Goal: Task Accomplishment & Management: Use online tool/utility

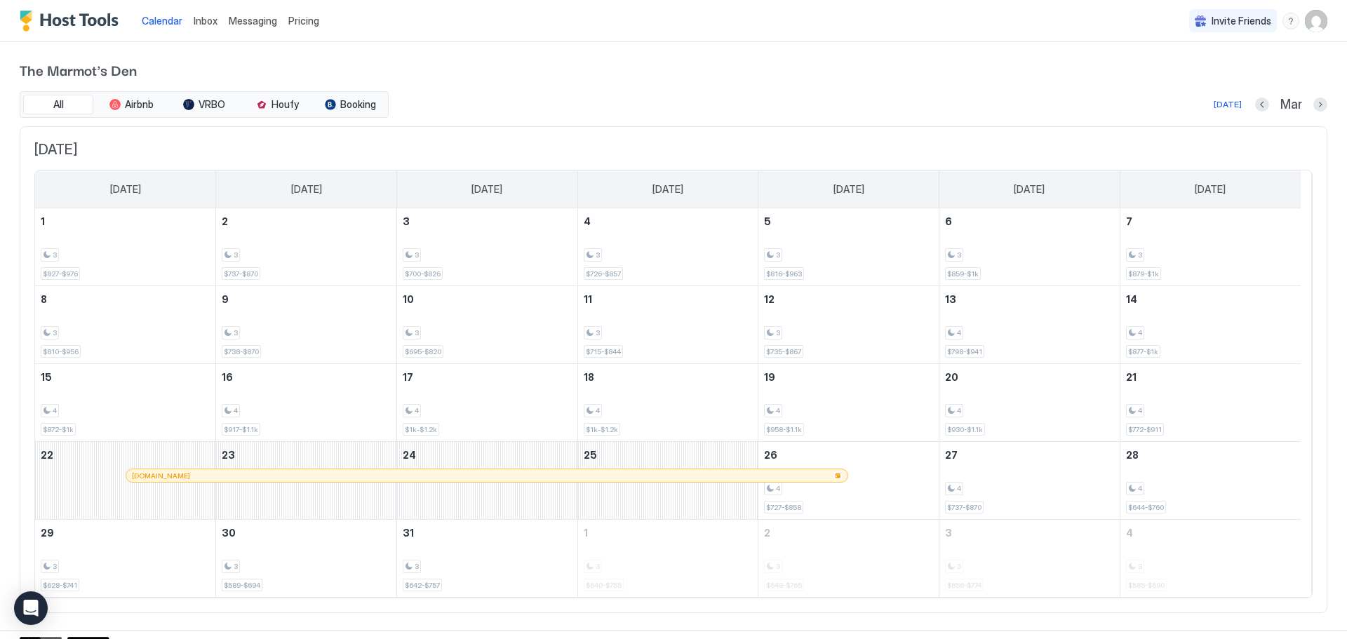
click at [161, 25] on span "Calendar" at bounding box center [162, 21] width 41 height 12
click at [1222, 105] on div "[DATE]" at bounding box center [1228, 104] width 28 height 13
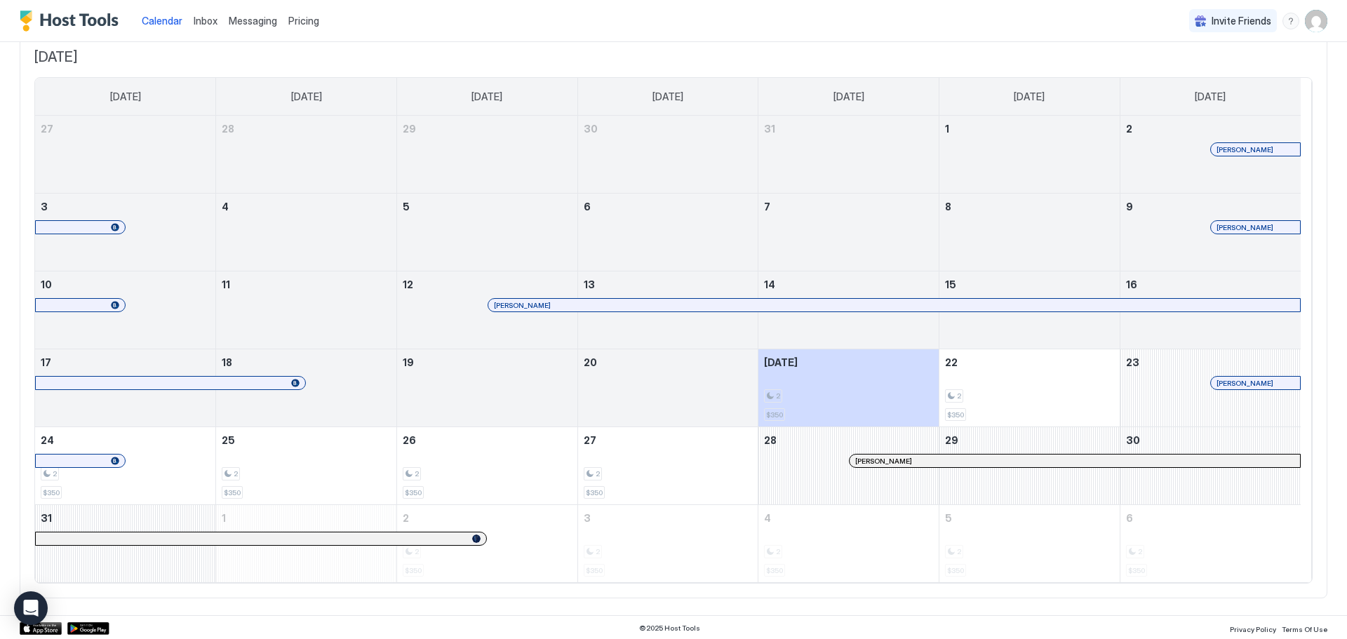
scroll to position [94, 0]
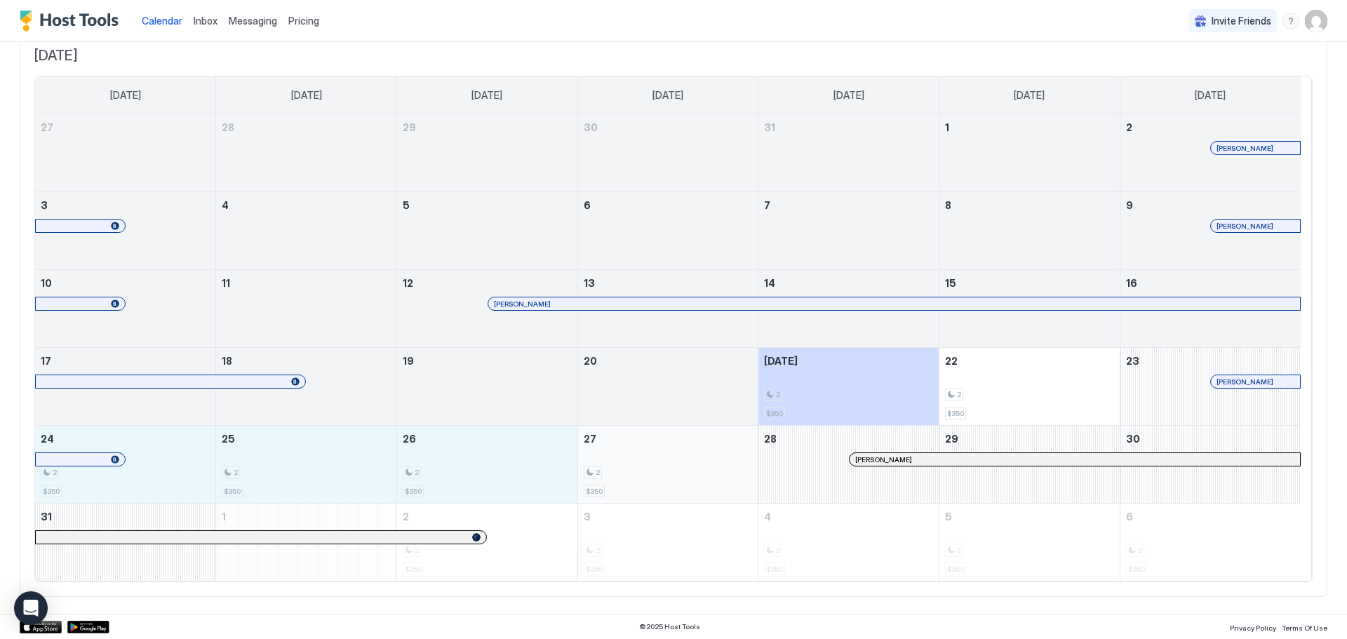
drag, startPoint x: 173, startPoint y: 469, endPoint x: 622, endPoint y: 469, distance: 449.1
click at [622, 469] on tr "24 2 $350 25 2 $350 26 2 $350 27 2 $350 28 Julie London 29 30" at bounding box center [668, 465] width 1266 height 78
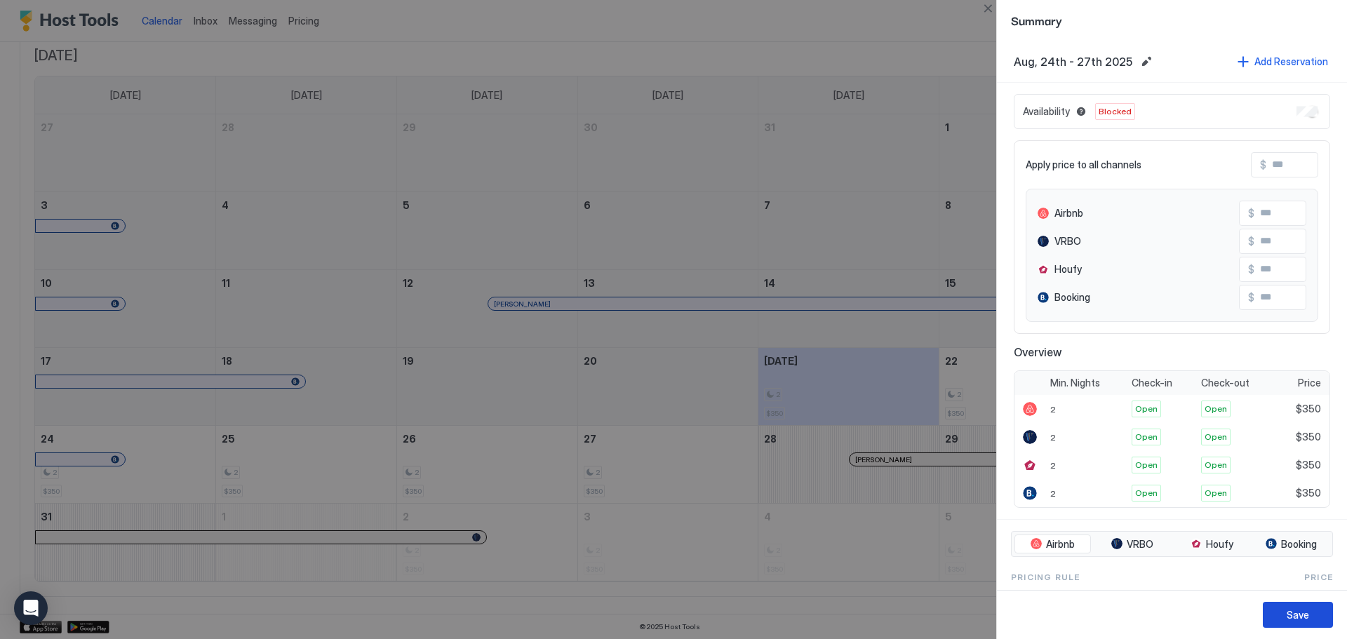
click at [1290, 612] on div "Save" at bounding box center [1298, 615] width 22 height 15
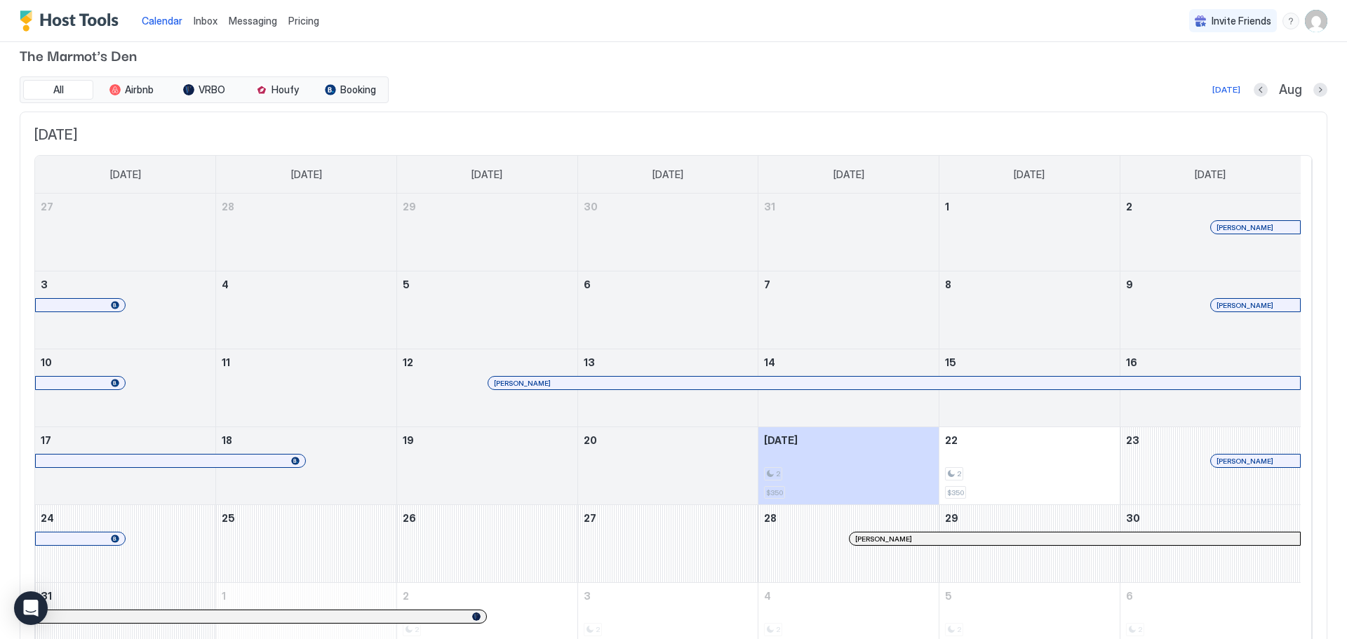
scroll to position [0, 0]
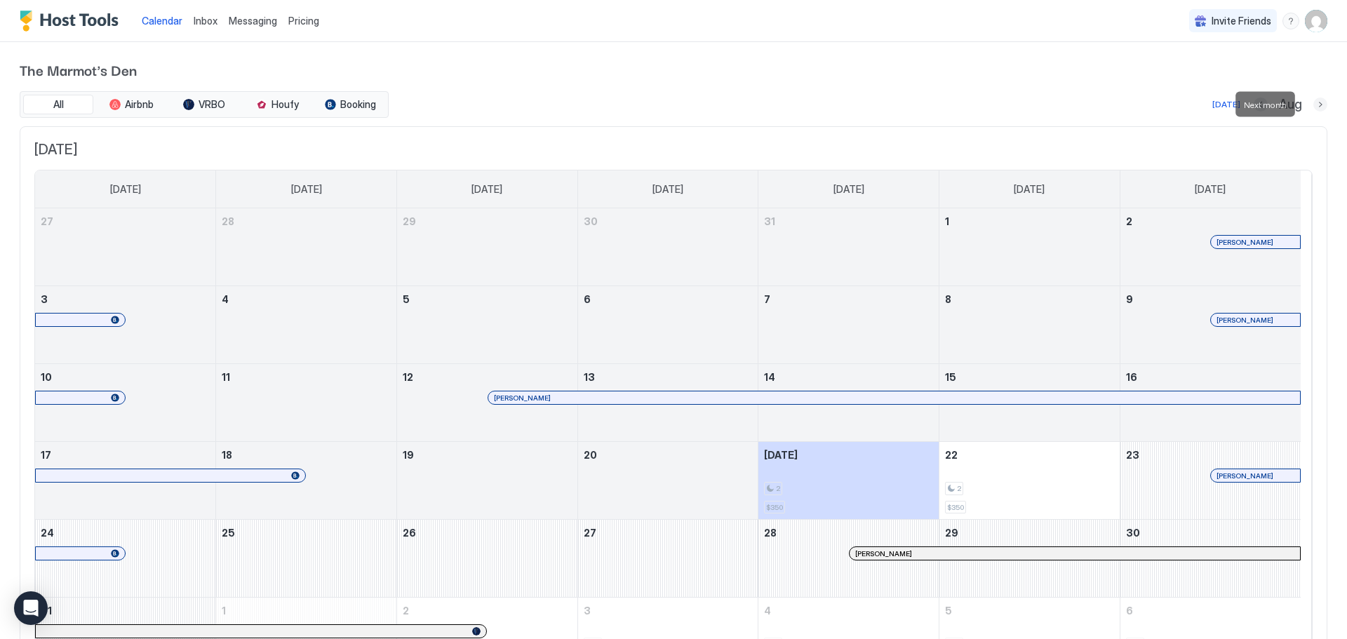
click at [1314, 100] on button "Next month" at bounding box center [1321, 105] width 14 height 14
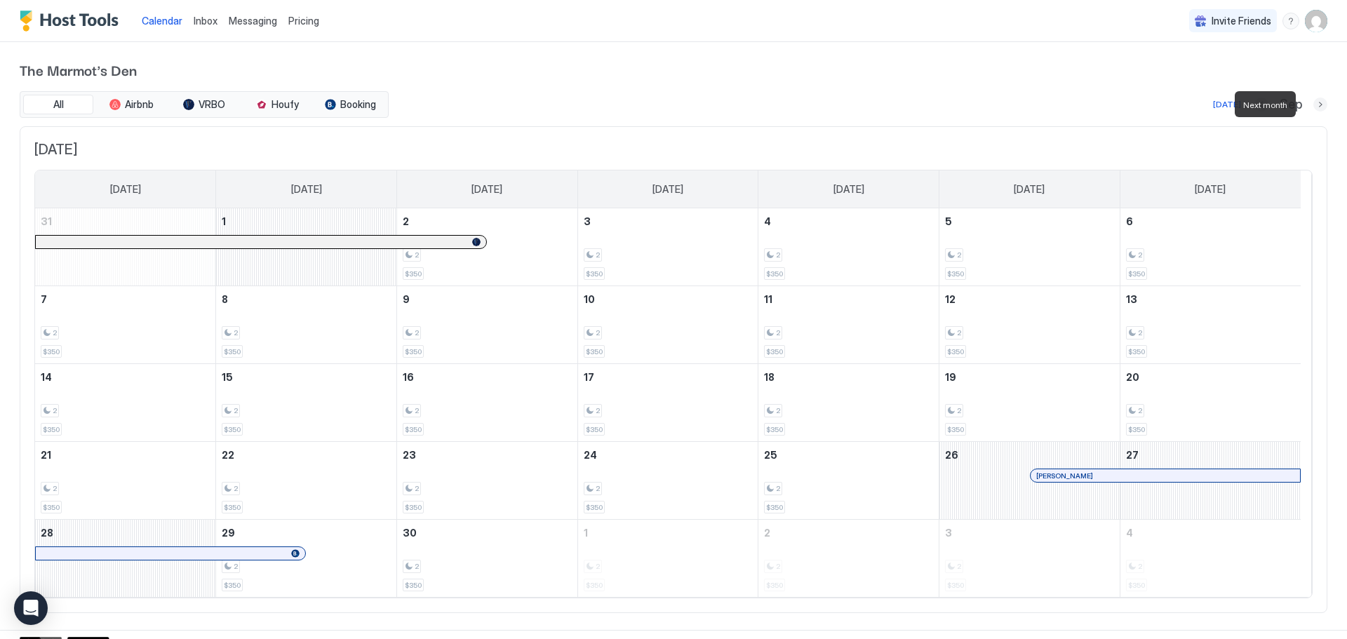
click at [1314, 100] on button "Next month" at bounding box center [1321, 105] width 14 height 14
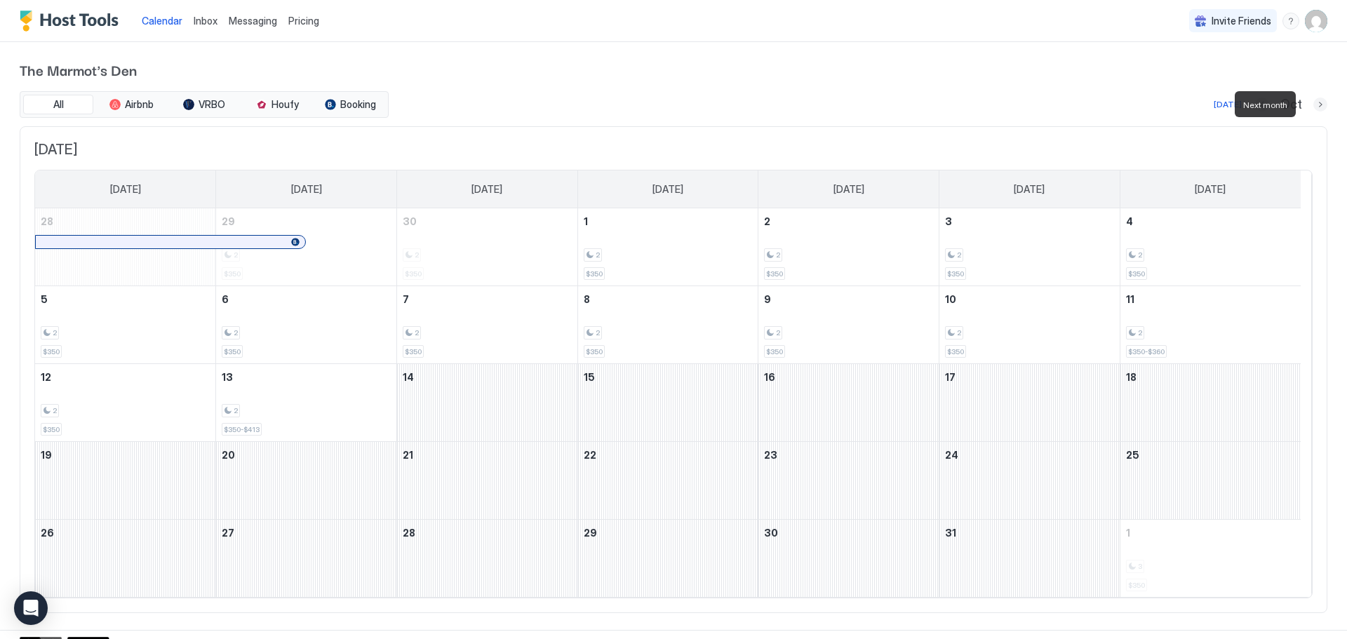
click at [1314, 100] on button "Next month" at bounding box center [1321, 105] width 14 height 14
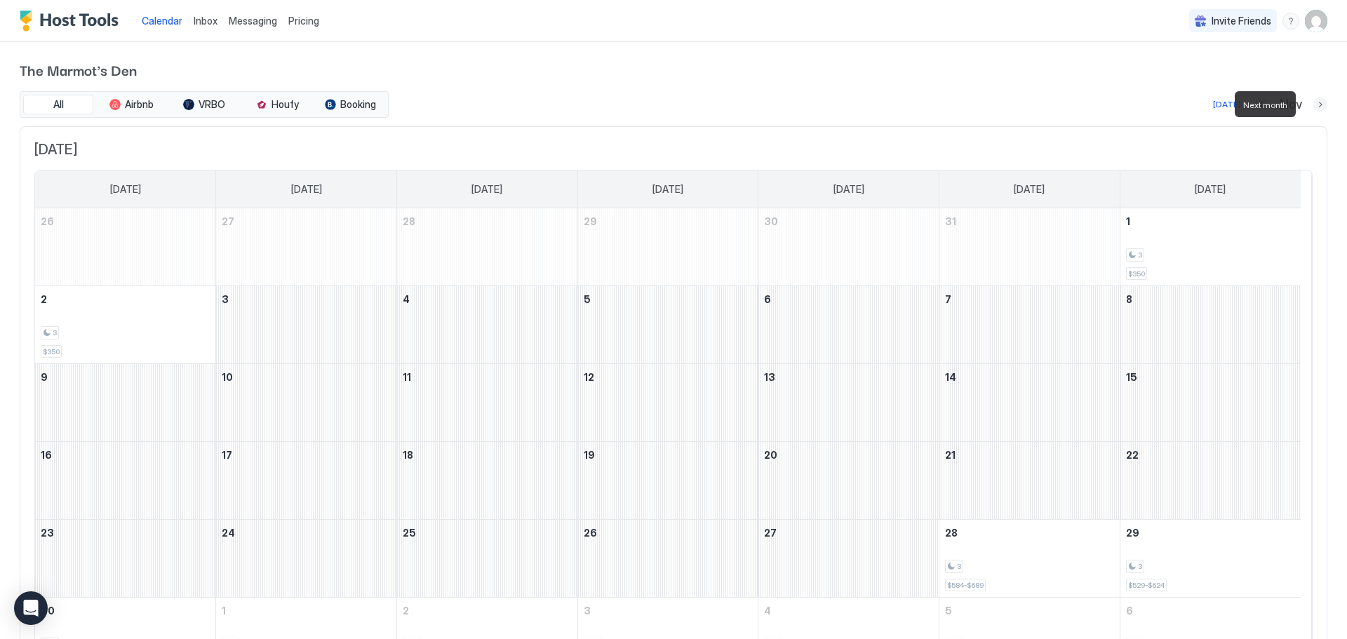
click at [1314, 100] on button "Next month" at bounding box center [1321, 105] width 14 height 14
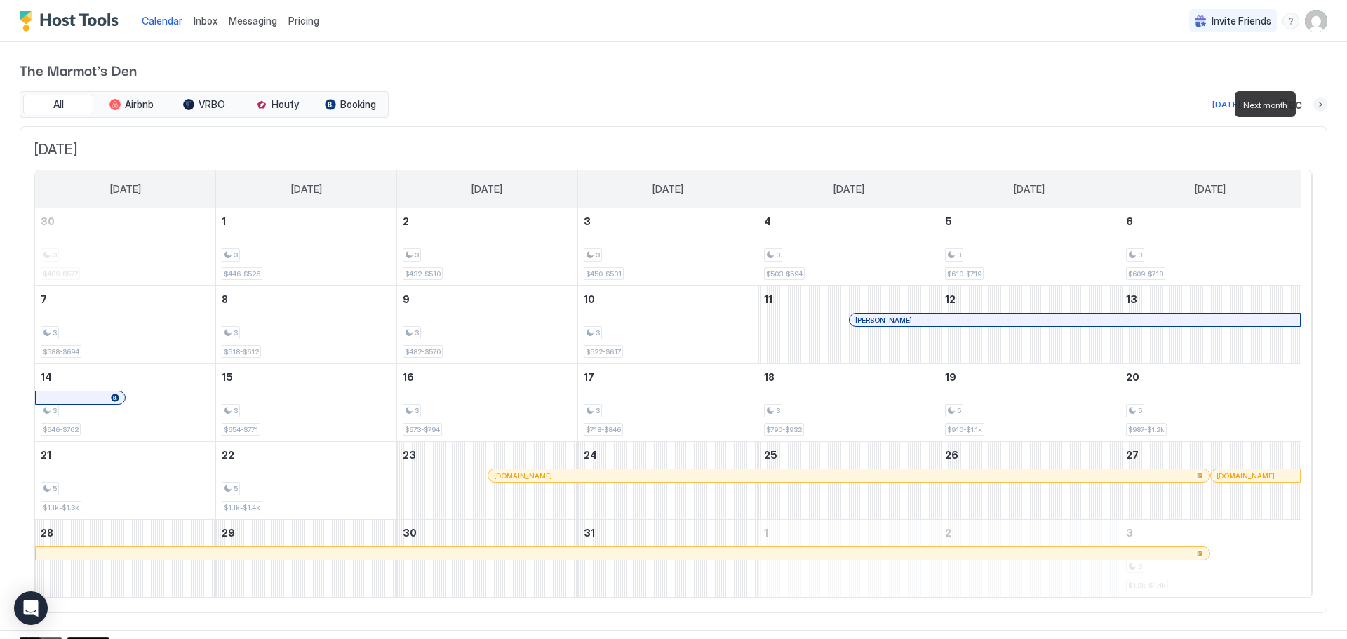
click at [1314, 100] on button "Next month" at bounding box center [1321, 105] width 14 height 14
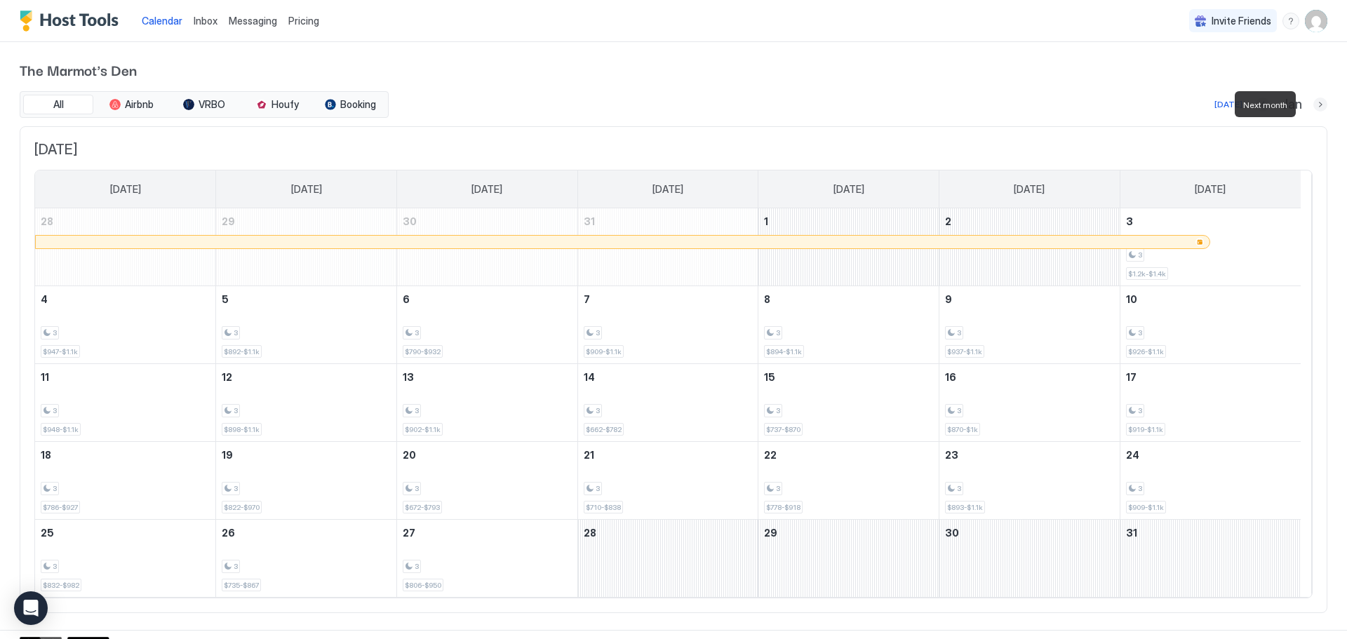
click at [1314, 100] on button "Next month" at bounding box center [1321, 105] width 14 height 14
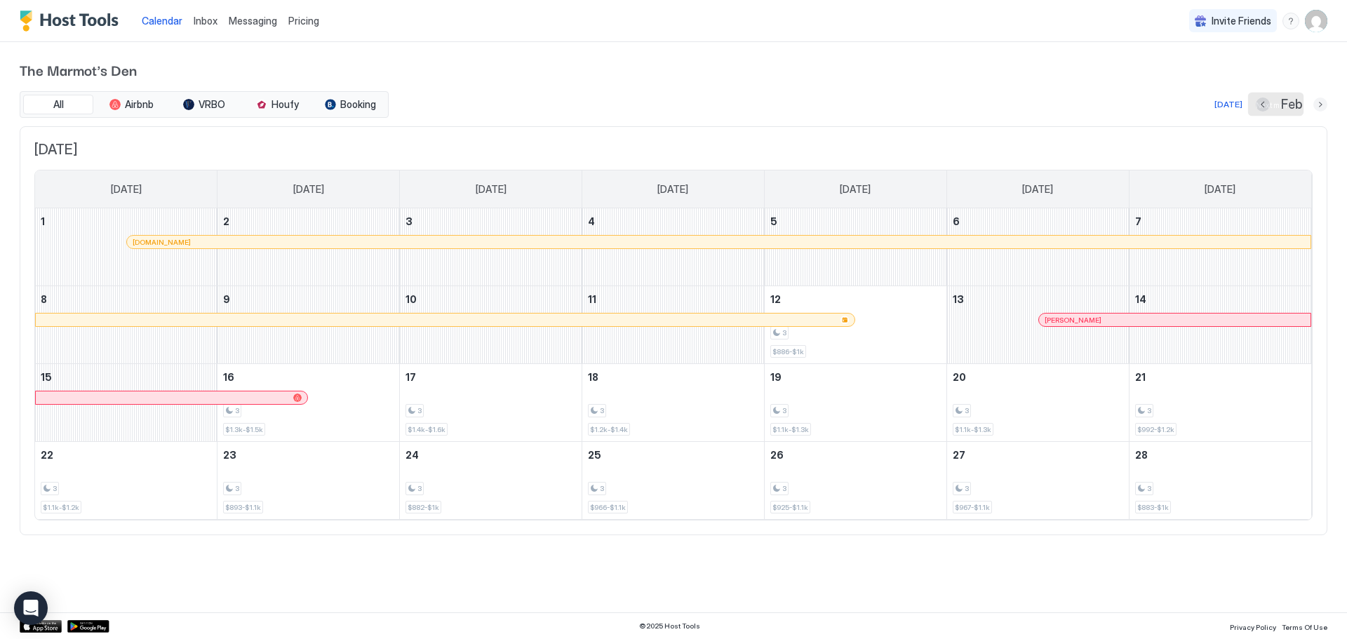
click at [1319, 100] on button "Next month" at bounding box center [1321, 105] width 14 height 14
